Goal: Information Seeking & Learning: Find specific fact

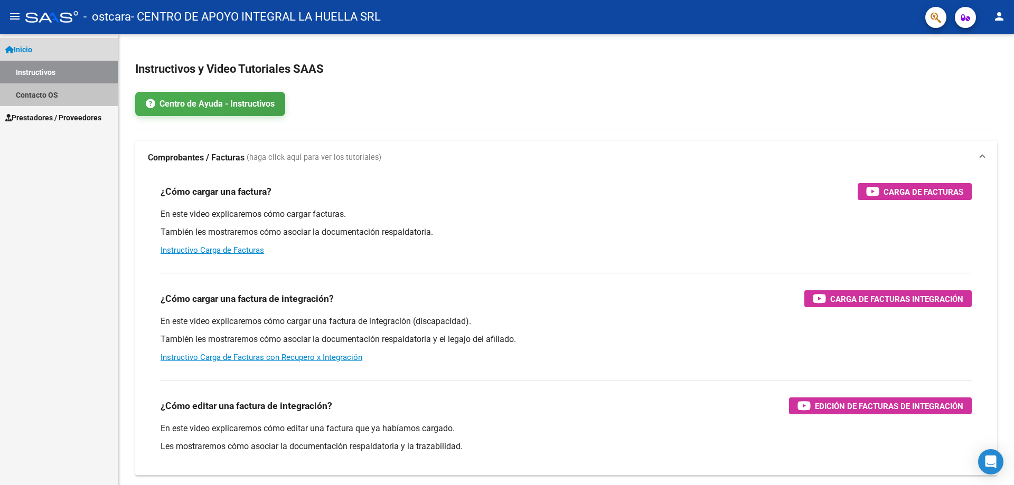
click at [59, 99] on link "Contacto OS" at bounding box center [59, 94] width 118 height 23
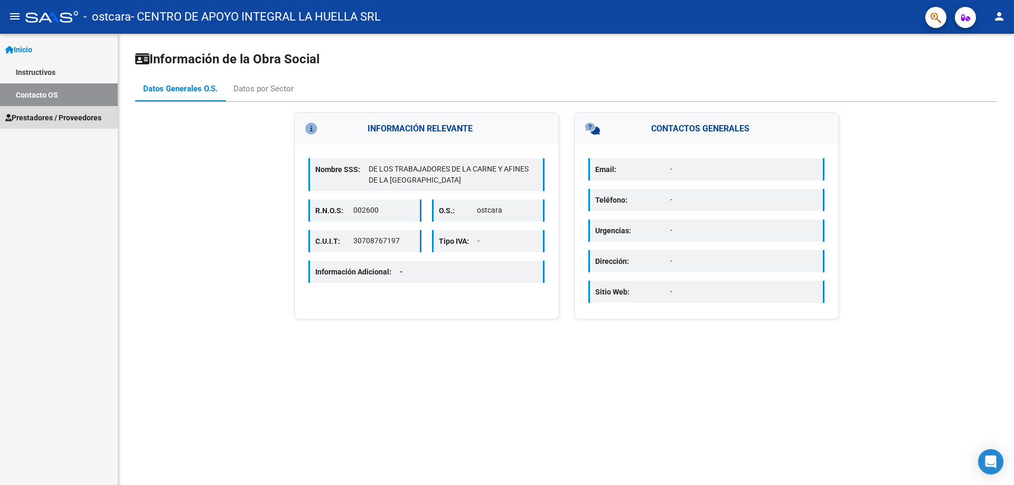
click at [43, 114] on span "Prestadores / Proveedores" at bounding box center [53, 118] width 96 height 12
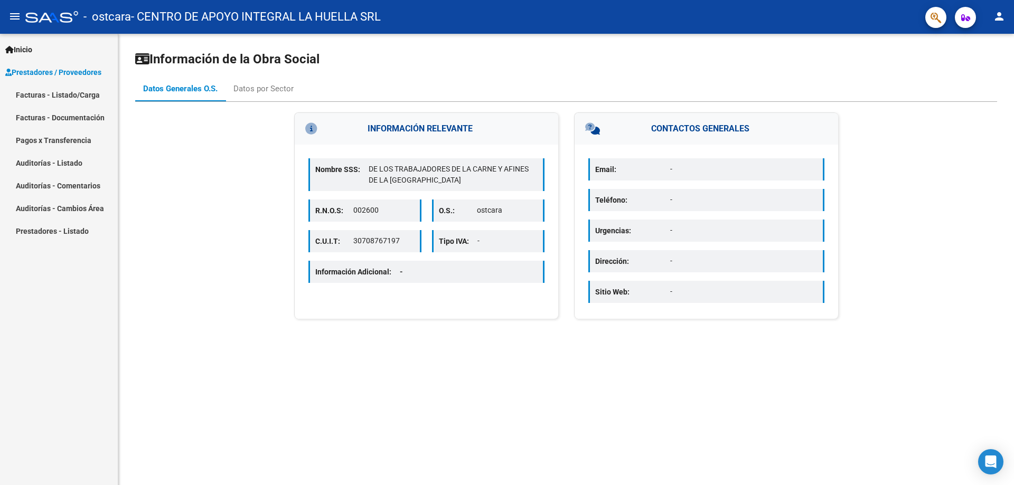
click at [52, 140] on link "Pagos x Transferencia" at bounding box center [59, 140] width 118 height 23
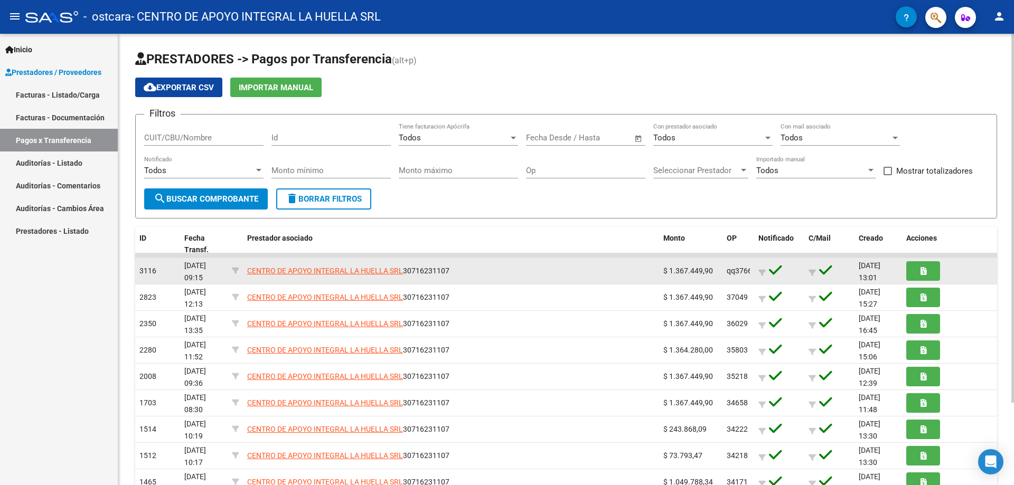
click at [572, 267] on div "CENTRO DE APOYO INTEGRAL LA HUELLA SRL 30716231107" at bounding box center [451, 271] width 408 height 12
click at [914, 275] on button "button" at bounding box center [923, 271] width 34 height 20
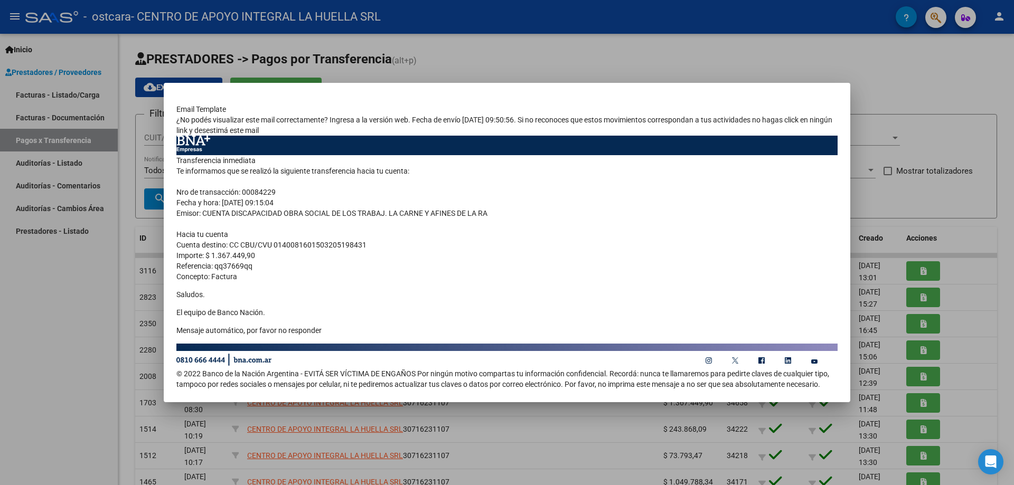
click at [615, 425] on div at bounding box center [507, 242] width 1014 height 485
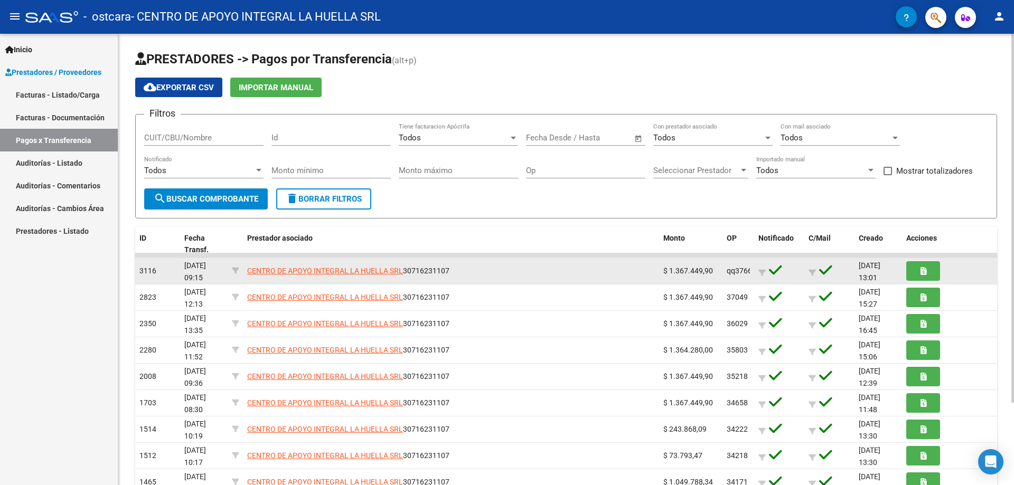
click at [527, 267] on div "CENTRO DE APOYO INTEGRAL LA HUELLA SRL 30716231107" at bounding box center [451, 271] width 408 height 12
click at [930, 265] on button "button" at bounding box center [923, 271] width 34 height 20
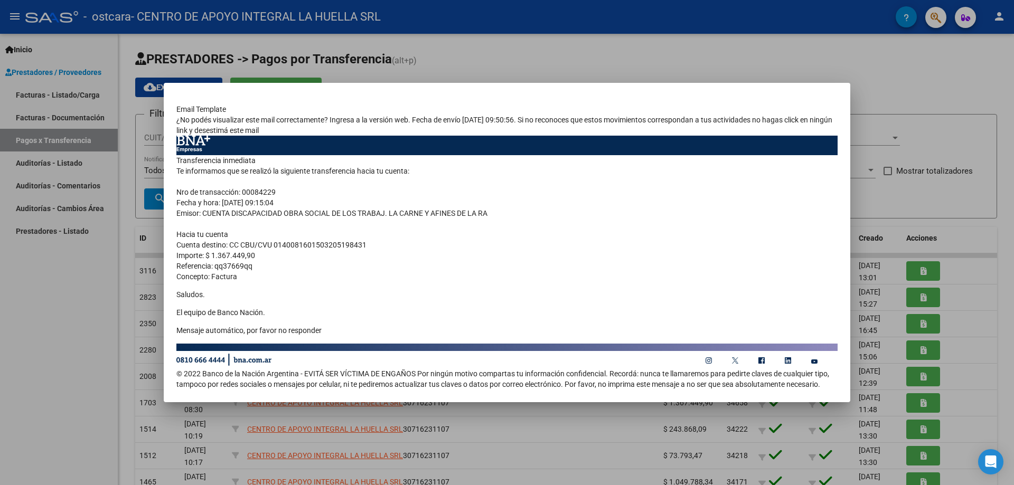
click at [529, 437] on div at bounding box center [507, 242] width 1014 height 485
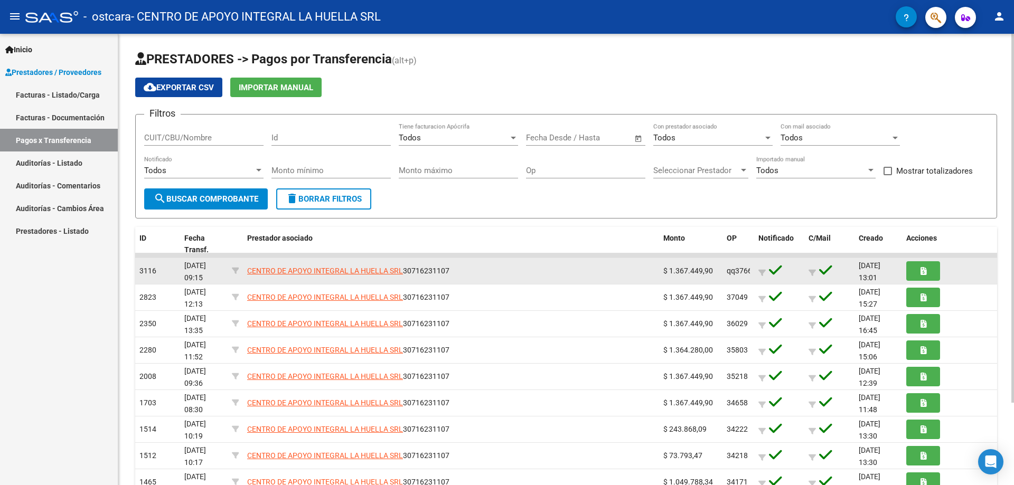
click at [737, 275] on div "qq37669qq" at bounding box center [738, 271] width 23 height 12
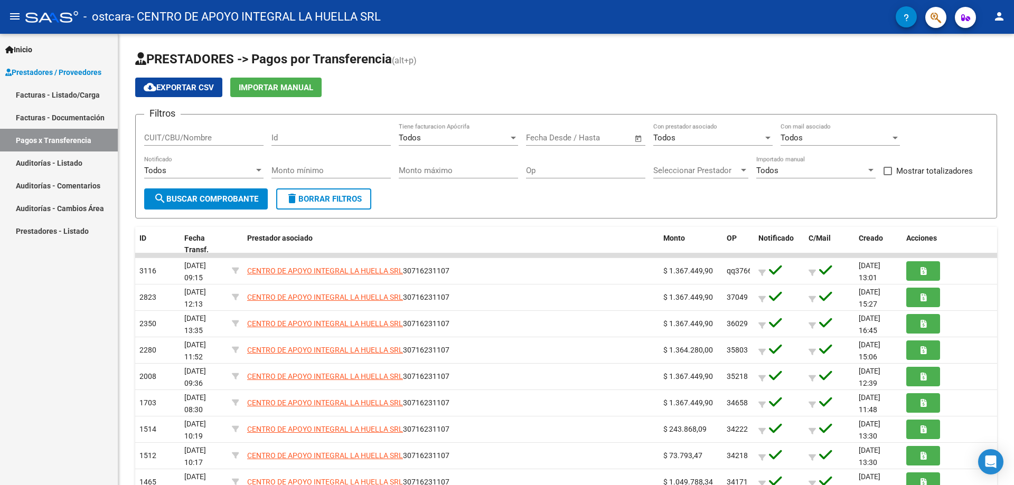
click at [50, 117] on link "Facturas - Documentación" at bounding box center [59, 117] width 118 height 23
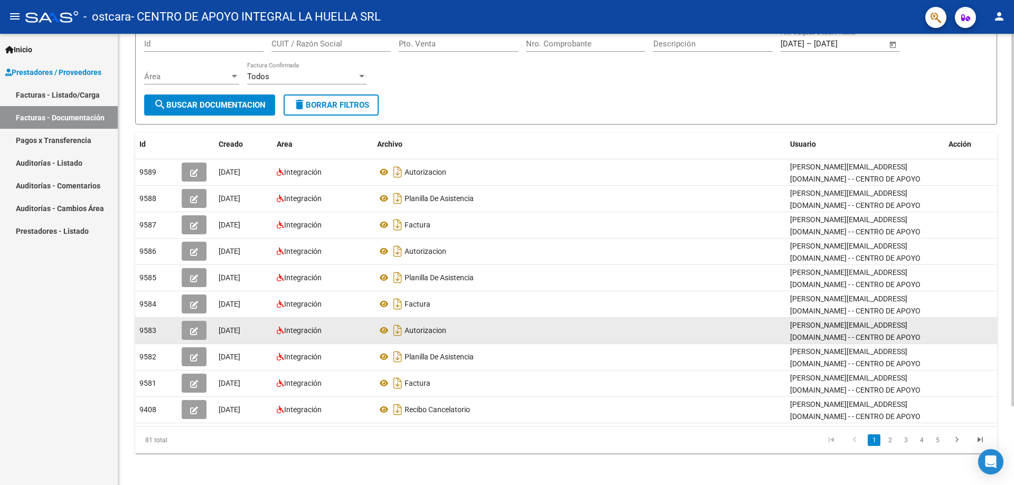
scroll to position [96, 0]
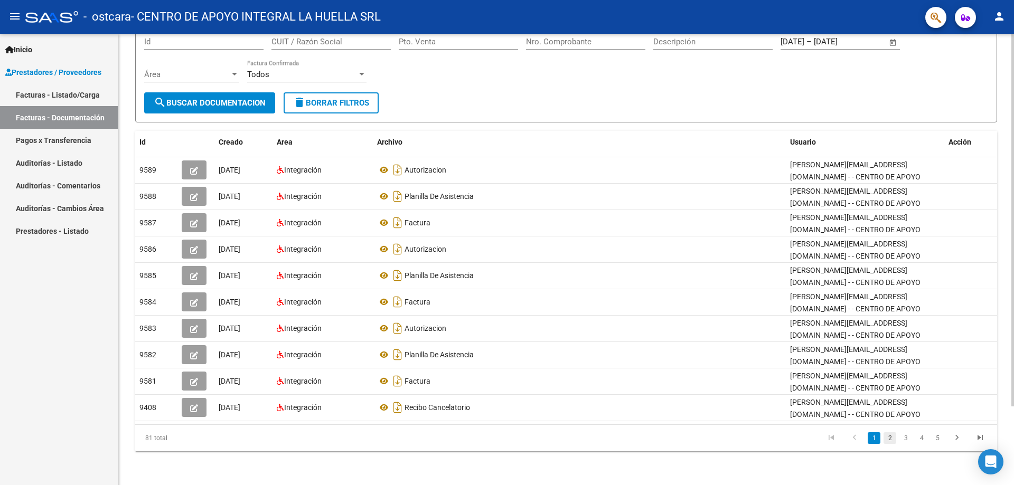
click at [892, 442] on link "2" at bounding box center [889, 438] width 13 height 12
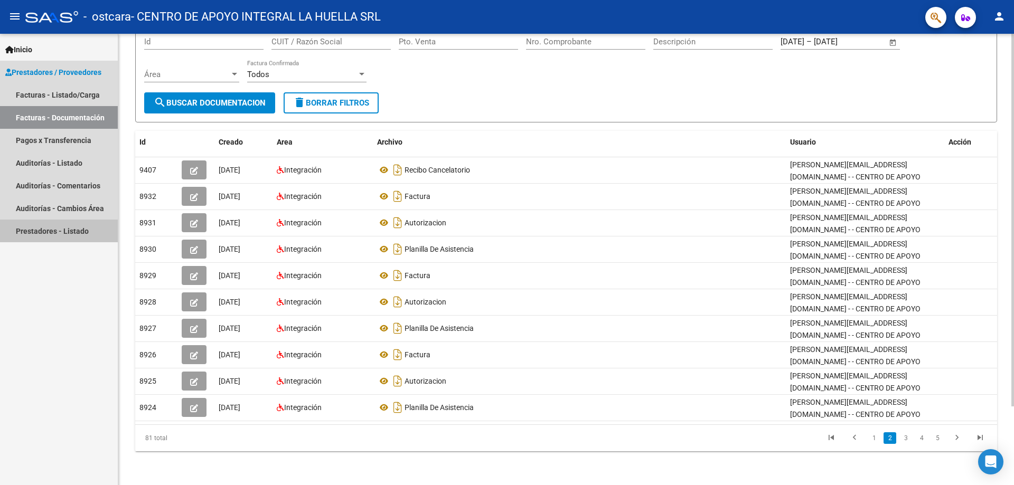
click at [67, 230] on link "Prestadores - Listado" at bounding box center [59, 231] width 118 height 23
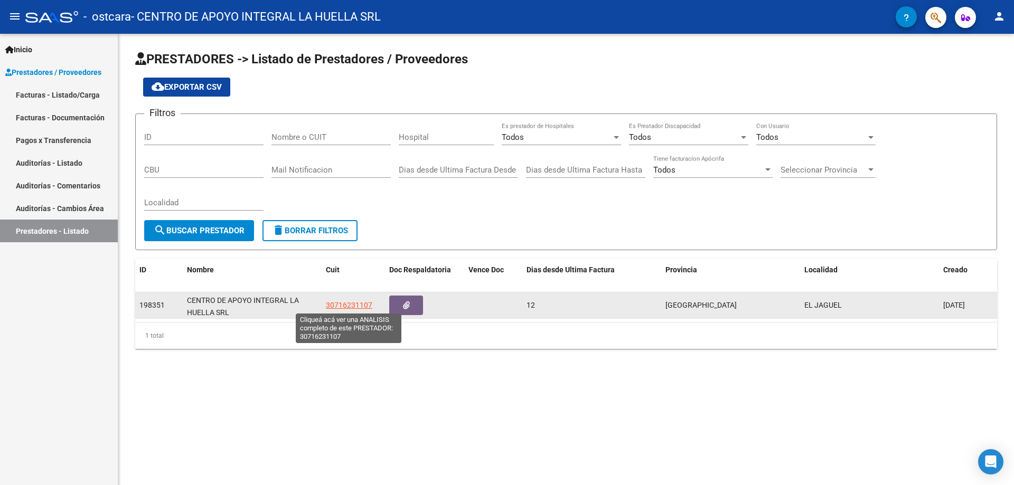
click at [341, 305] on span "30716231107" at bounding box center [349, 305] width 46 height 8
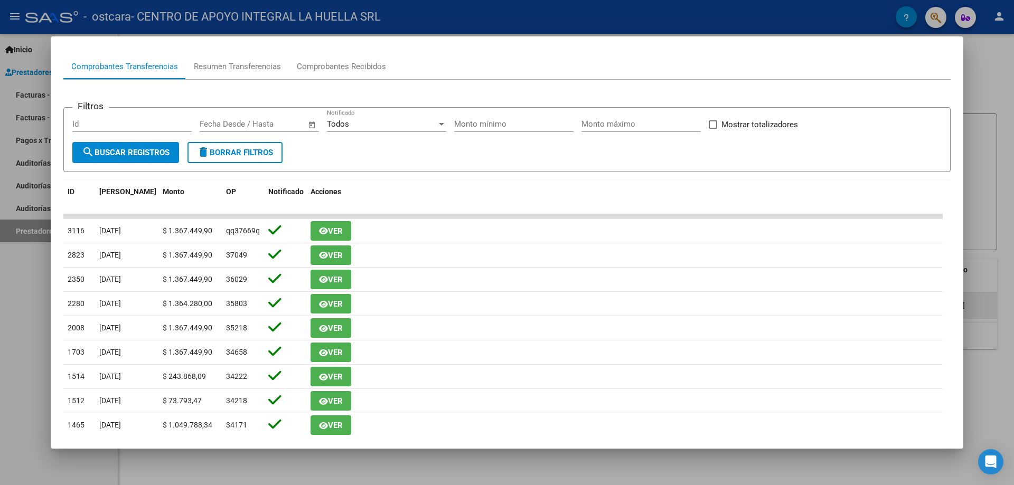
scroll to position [106, 0]
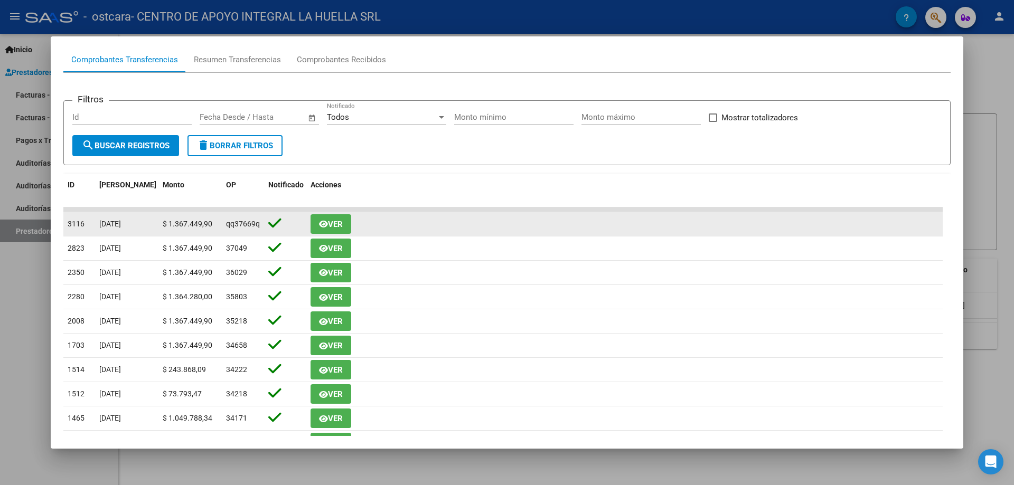
click at [331, 224] on span "Ver" at bounding box center [335, 225] width 15 height 10
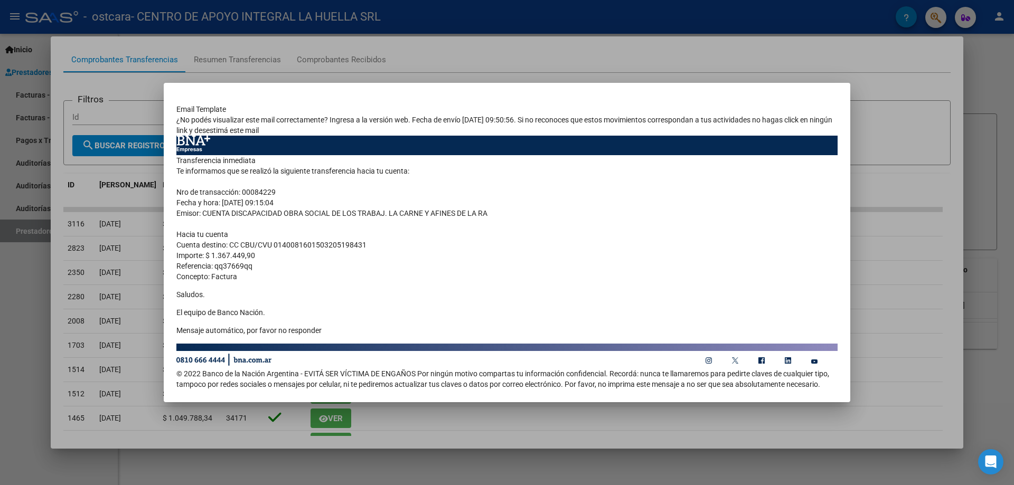
click at [119, 299] on div at bounding box center [507, 242] width 1014 height 485
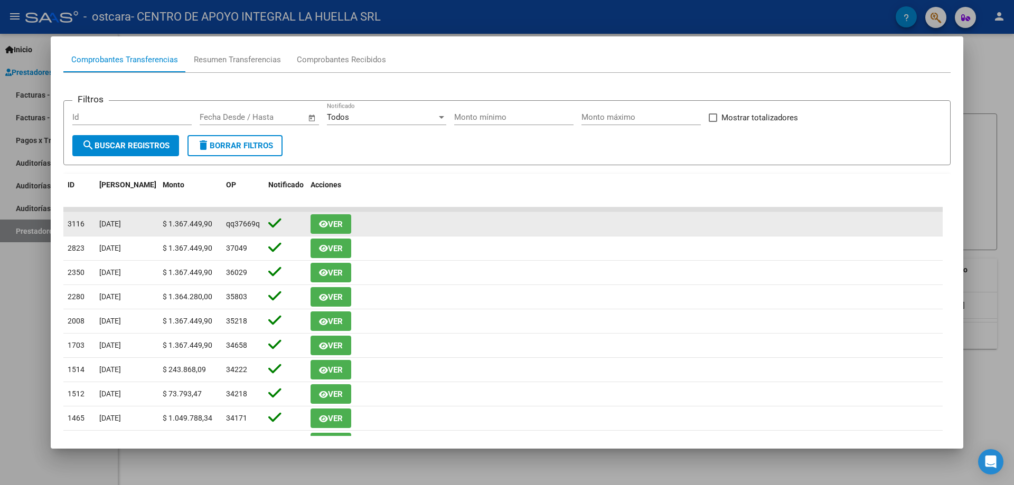
click at [247, 223] on span "qq37669qq" at bounding box center [245, 224] width 38 height 8
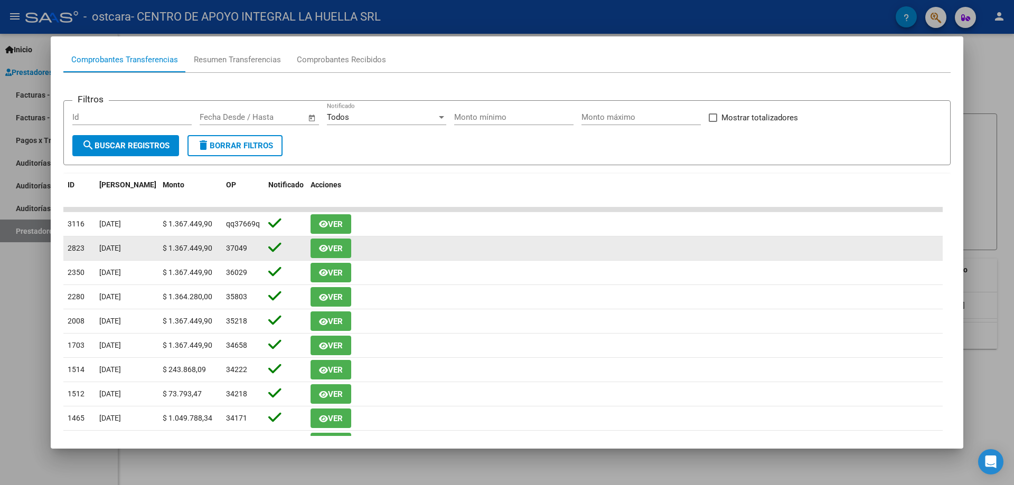
click at [332, 249] on span "Ver" at bounding box center [335, 249] width 15 height 10
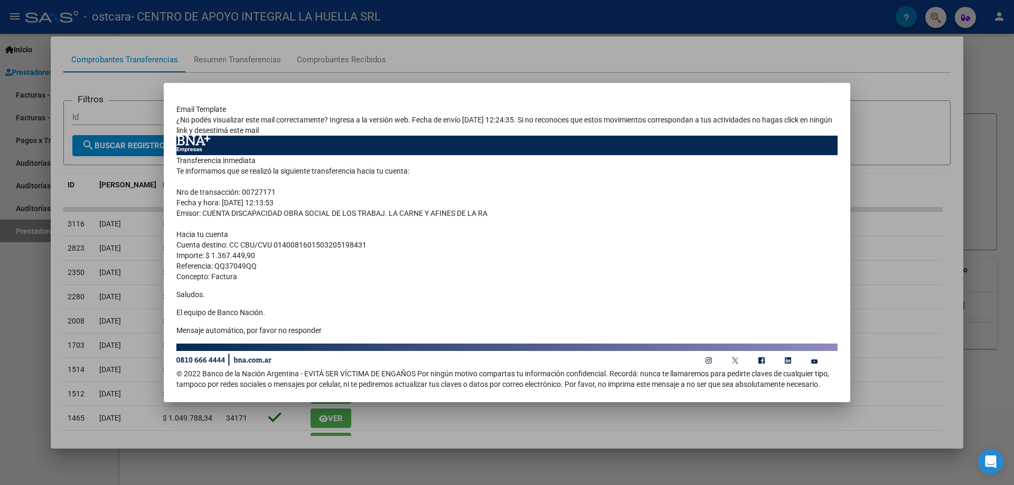
click at [136, 227] on div at bounding box center [507, 242] width 1014 height 485
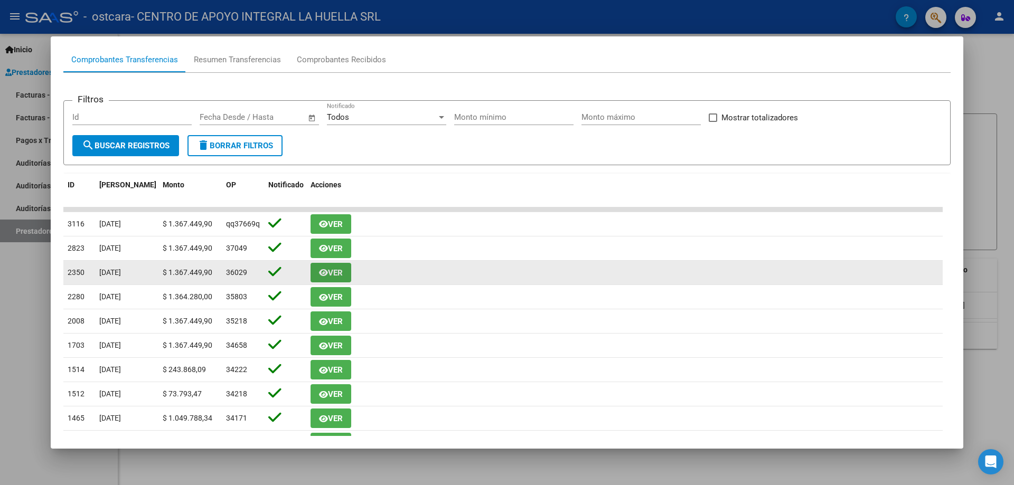
click at [326, 275] on icon "button" at bounding box center [323, 273] width 9 height 8
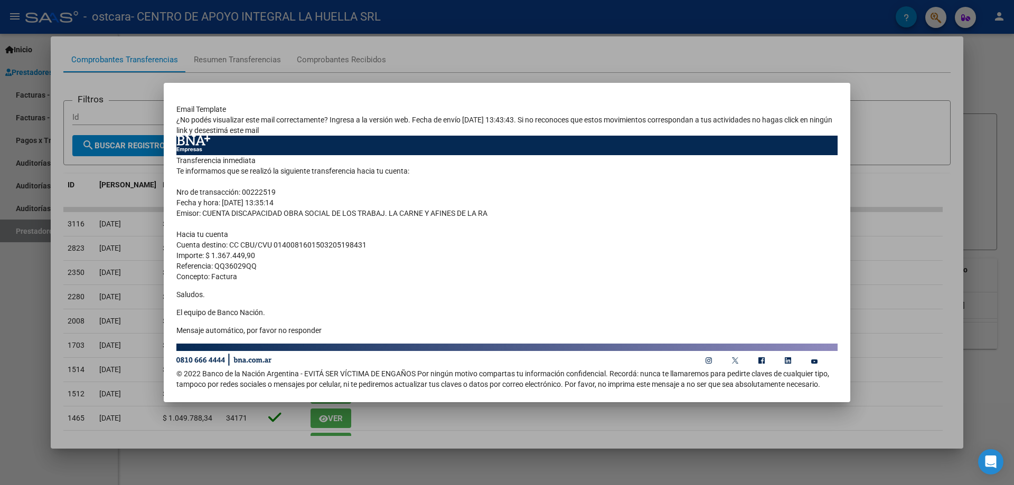
drag, startPoint x: 210, startPoint y: 251, endPoint x: 337, endPoint y: 251, distance: 127.8
click at [337, 251] on td "Transferencia inmediata Te informamos que se realizó la siguiente transferencia…" at bounding box center [506, 249] width 661 height 188
click at [342, 228] on td "Transferencia inmediata Te informamos que se realizó la siguiente transferencia…" at bounding box center [506, 249] width 661 height 188
click at [882, 230] on div at bounding box center [507, 242] width 1014 height 485
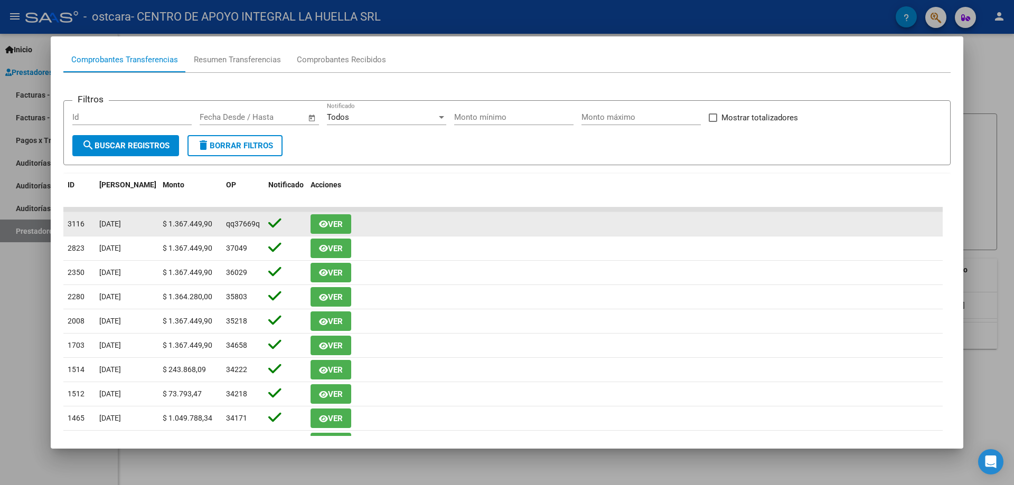
scroll to position [0, 4]
drag, startPoint x: 260, startPoint y: 225, endPoint x: 239, endPoint y: 225, distance: 20.6
click at [239, 225] on datatable-body-cell "qq37669qq" at bounding box center [243, 224] width 42 height 24
click at [239, 225] on span "qq37669qq" at bounding box center [241, 224] width 38 height 8
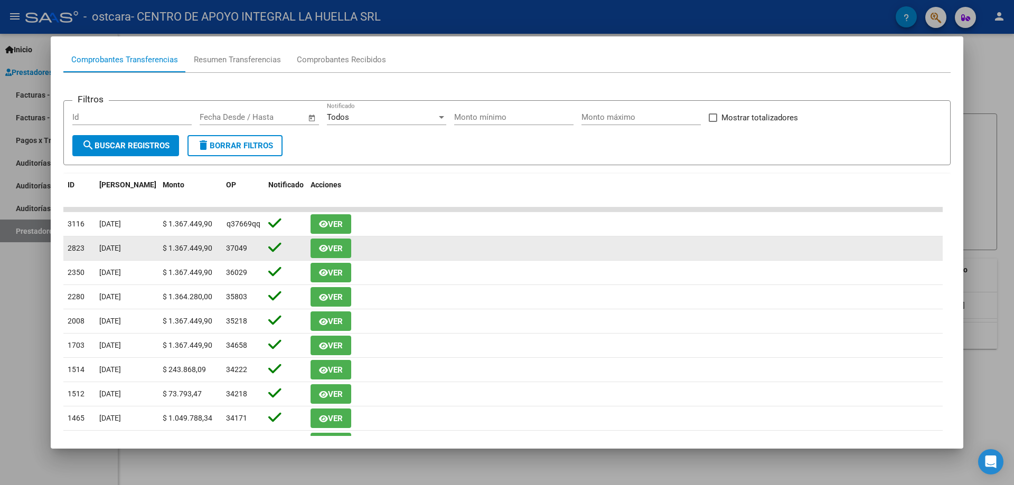
drag, startPoint x: 240, startPoint y: 241, endPoint x: 240, endPoint y: 247, distance: 6.3
click at [240, 244] on datatable-body-cell "37049" at bounding box center [243, 249] width 42 height 24
click at [241, 252] on span "37049" at bounding box center [236, 248] width 21 height 8
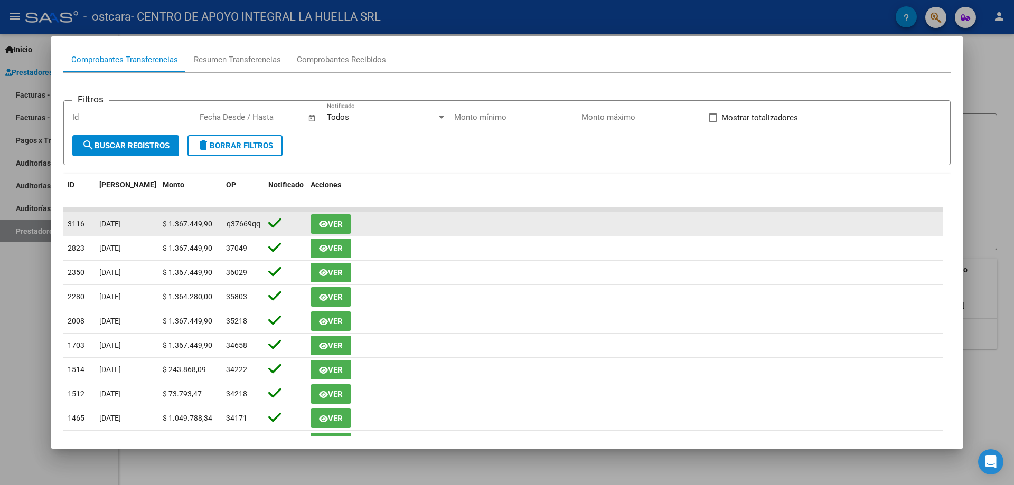
scroll to position [0, 0]
drag, startPoint x: 260, startPoint y: 223, endPoint x: 224, endPoint y: 222, distance: 35.9
click at [224, 222] on datatable-body-cell "qq37669qq" at bounding box center [243, 224] width 42 height 24
copy span "qq37669qq"
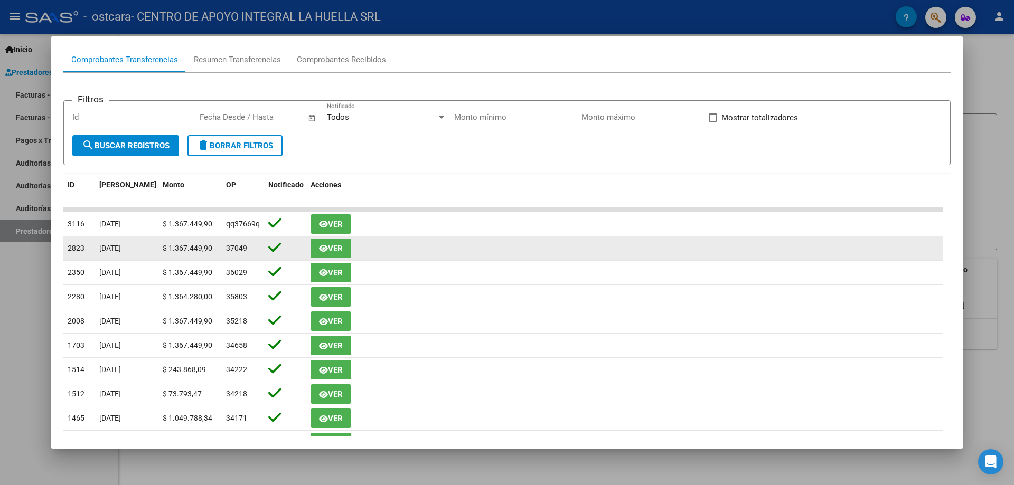
click at [238, 255] on datatable-body-cell "37049" at bounding box center [243, 249] width 42 height 24
drag, startPoint x: 250, startPoint y: 248, endPoint x: 227, endPoint y: 248, distance: 23.2
click at [224, 246] on datatable-body-cell "37049" at bounding box center [243, 249] width 42 height 24
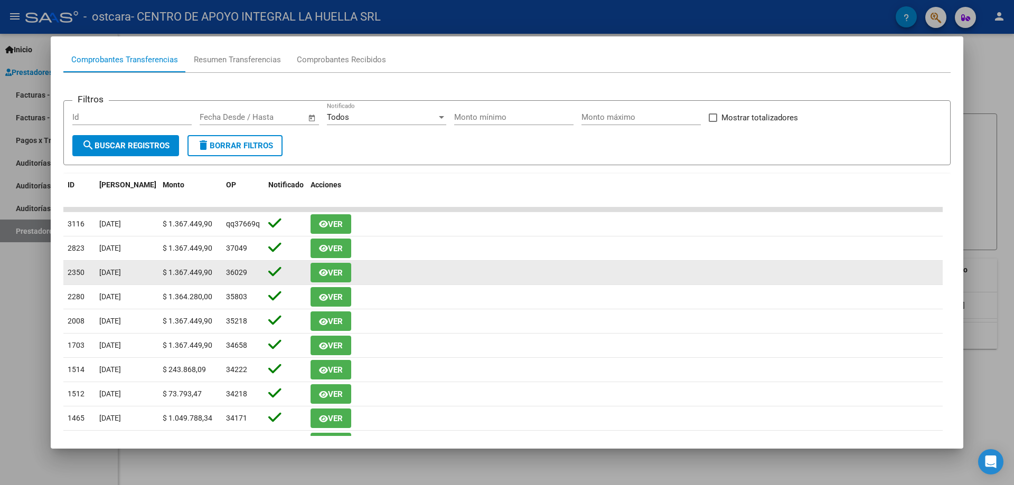
copy span "37049"
drag, startPoint x: 249, startPoint y: 274, endPoint x: 228, endPoint y: 271, distance: 21.2
click at [228, 271] on div "36029" at bounding box center [243, 273] width 34 height 12
copy span "36029"
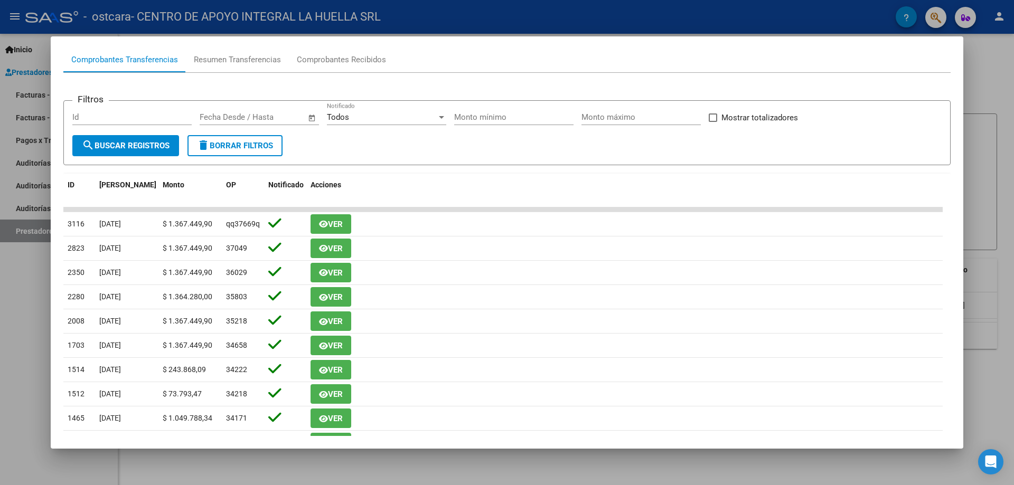
click at [993, 69] on div at bounding box center [507, 242] width 1014 height 485
